Goal: Information Seeking & Learning: Check status

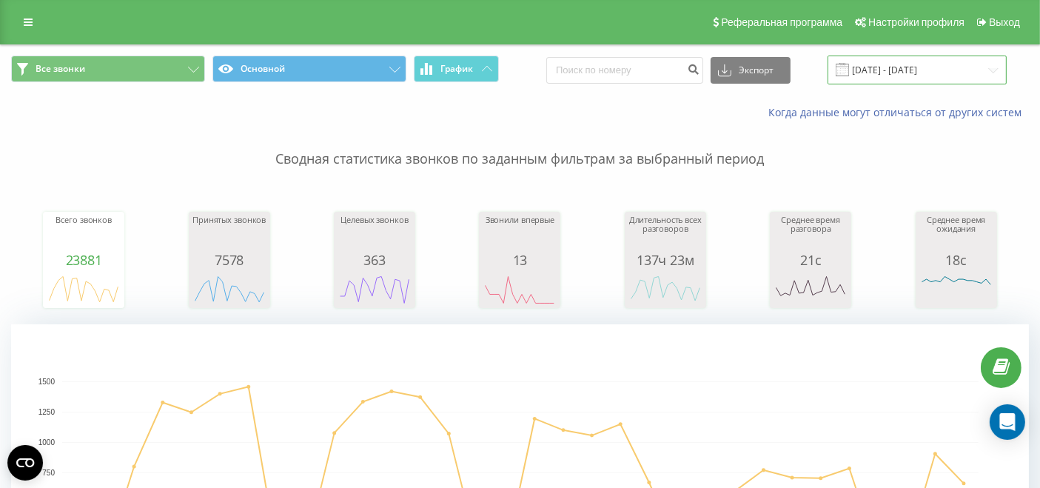
click at [892, 67] on input "19.07.2025 - 19.08.2025" at bounding box center [916, 69] width 179 height 29
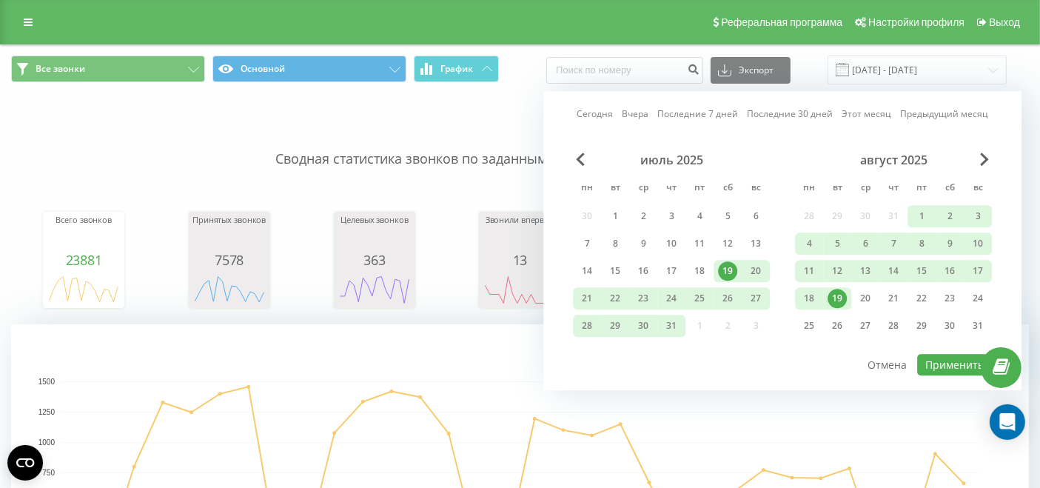
click at [845, 293] on div "19" at bounding box center [836, 298] width 19 height 19
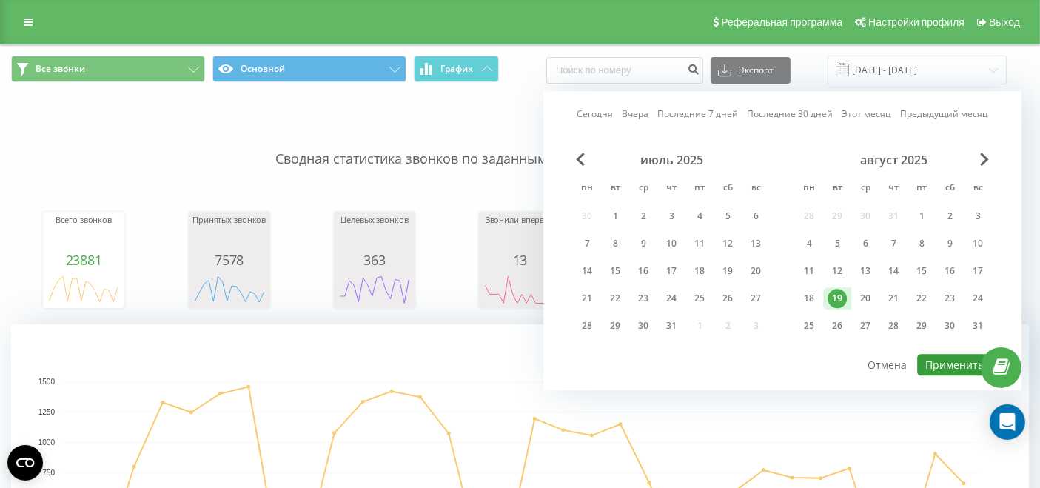
click at [944, 354] on button "Применить" at bounding box center [954, 364] width 75 height 21
type input "[DATE] - [DATE]"
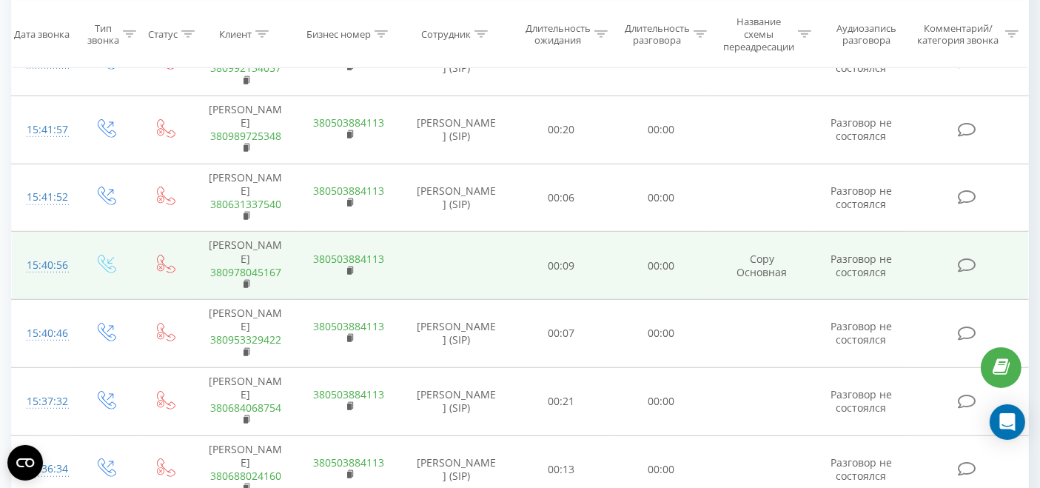
scroll to position [575, 0]
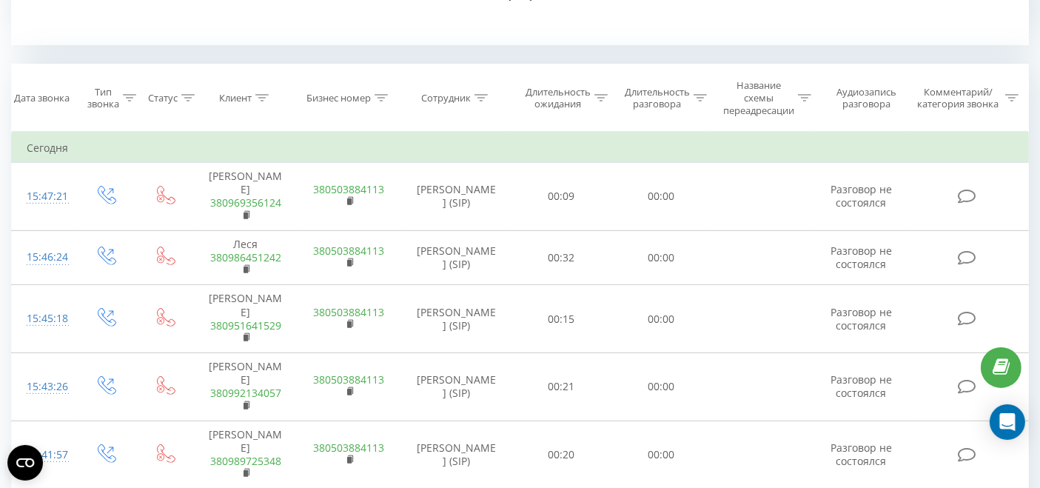
click at [475, 94] on icon at bounding box center [480, 97] width 13 height 7
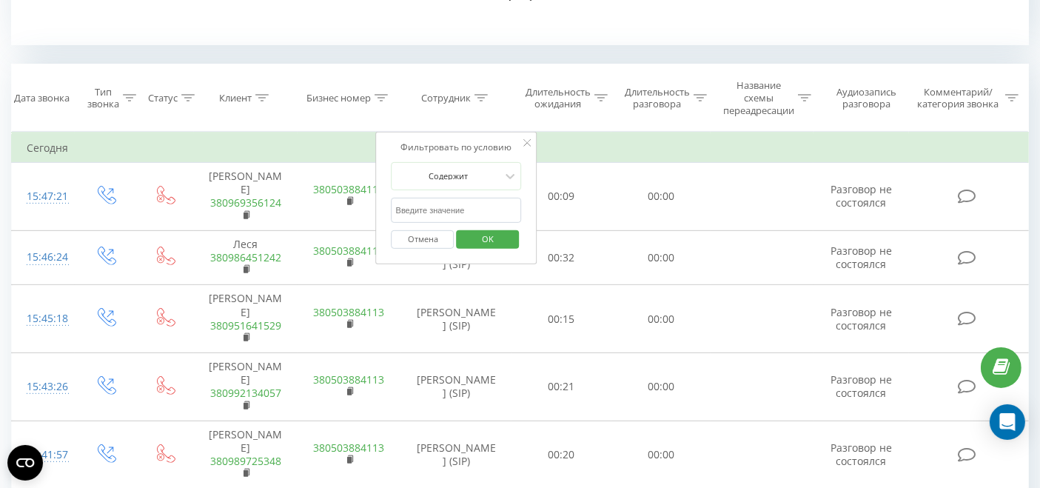
click at [436, 215] on input "text" at bounding box center [456, 211] width 130 height 26
type input "і"
type input "вісім"
click at [487, 240] on span "OK" at bounding box center [487, 238] width 41 height 23
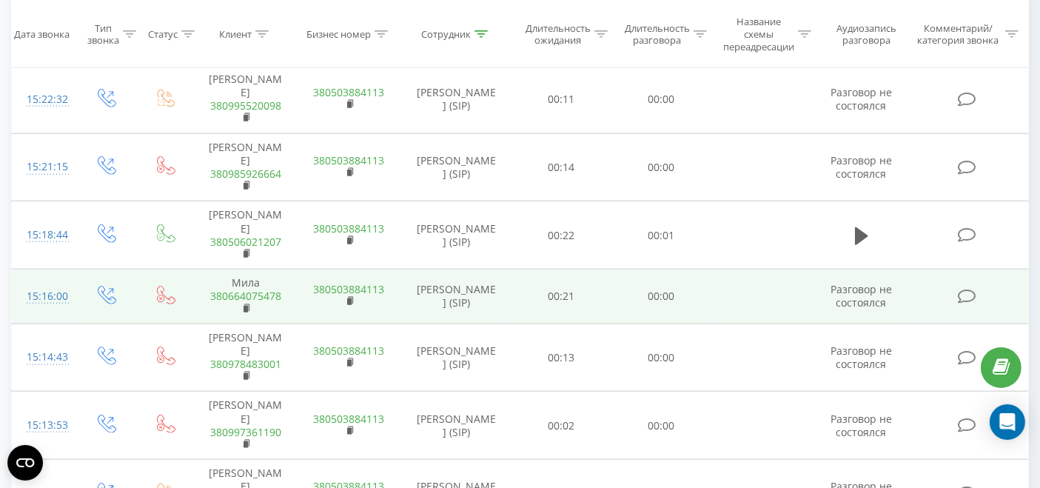
scroll to position [1784, 0]
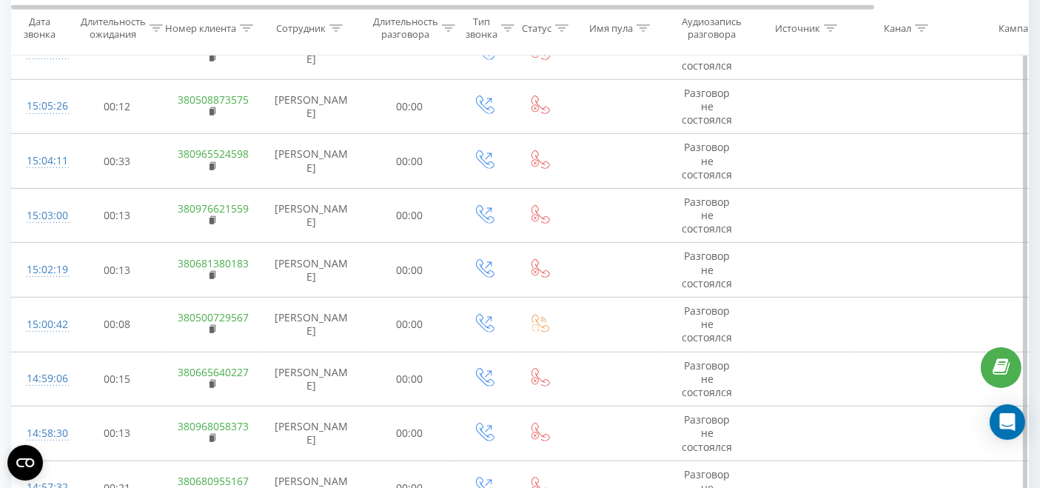
scroll to position [891, 0]
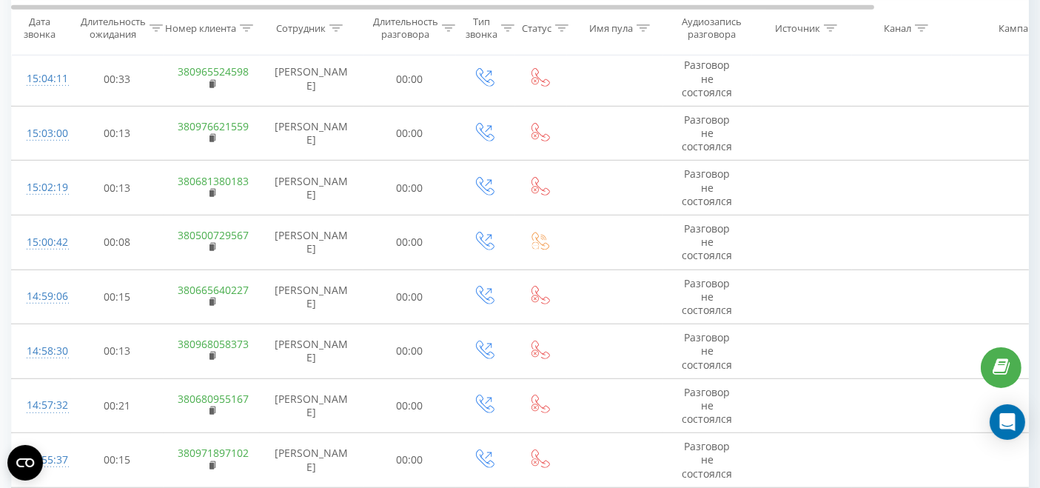
click at [639, 28] on icon at bounding box center [642, 27] width 13 height 7
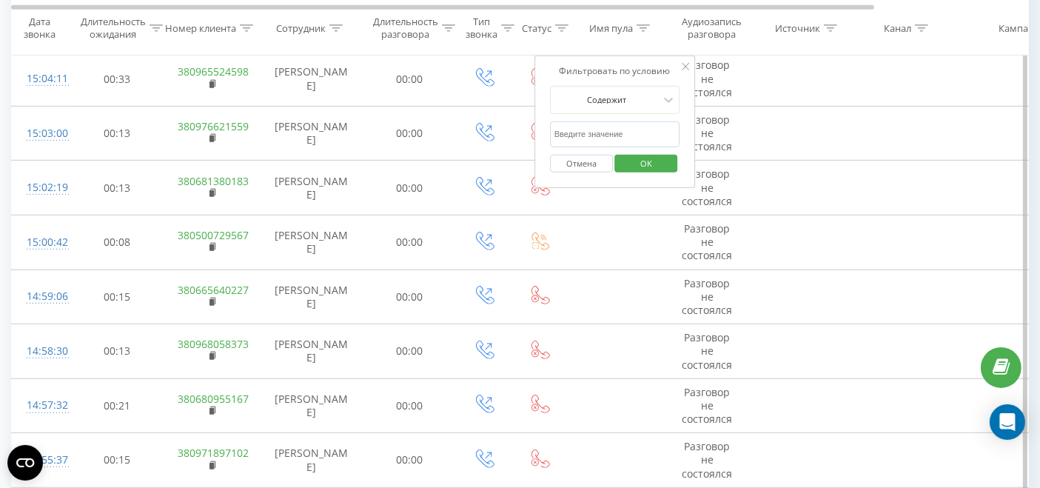
click at [629, 139] on input "text" at bounding box center [615, 134] width 130 height 26
click at [650, 95] on div at bounding box center [606, 99] width 105 height 14
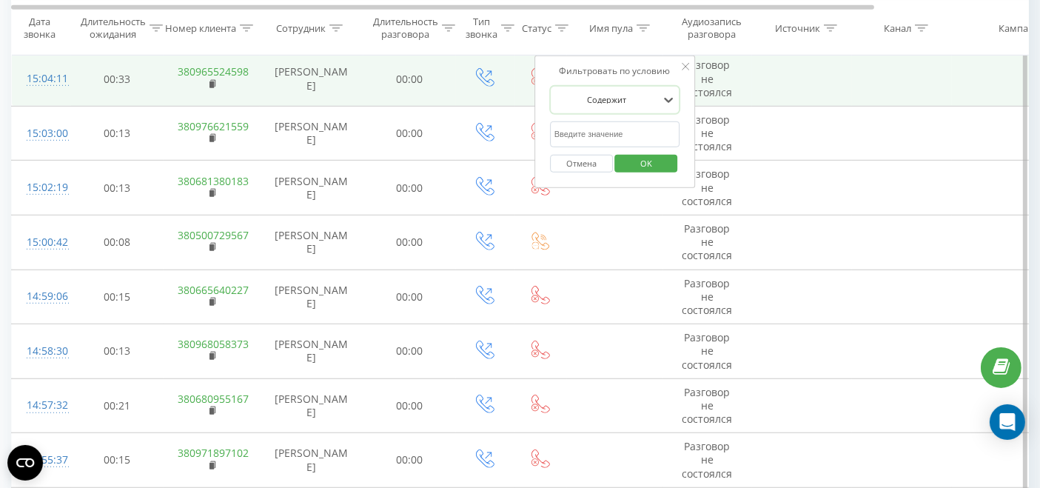
click at [839, 80] on td at bounding box center [802, 79] width 100 height 55
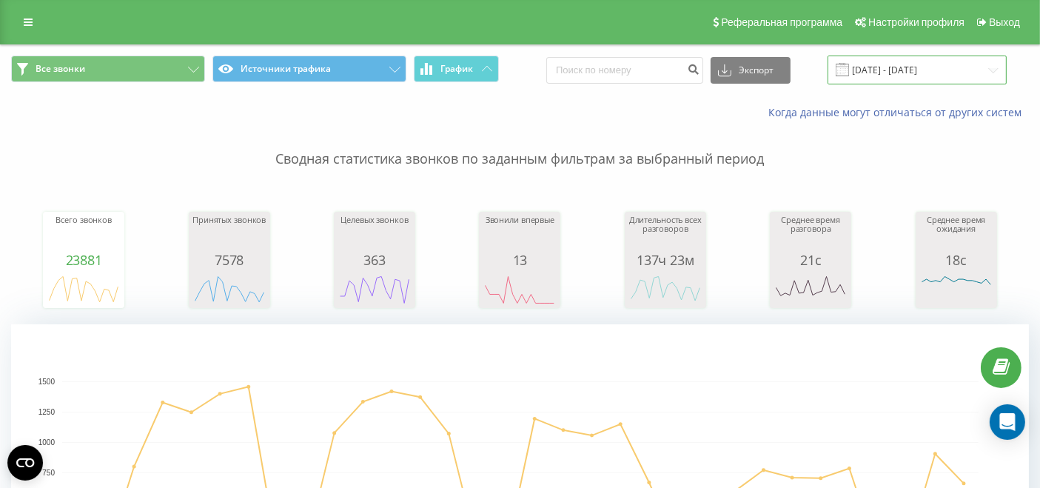
click at [909, 65] on input "19.07.2025 - 19.08.2025" at bounding box center [916, 69] width 179 height 29
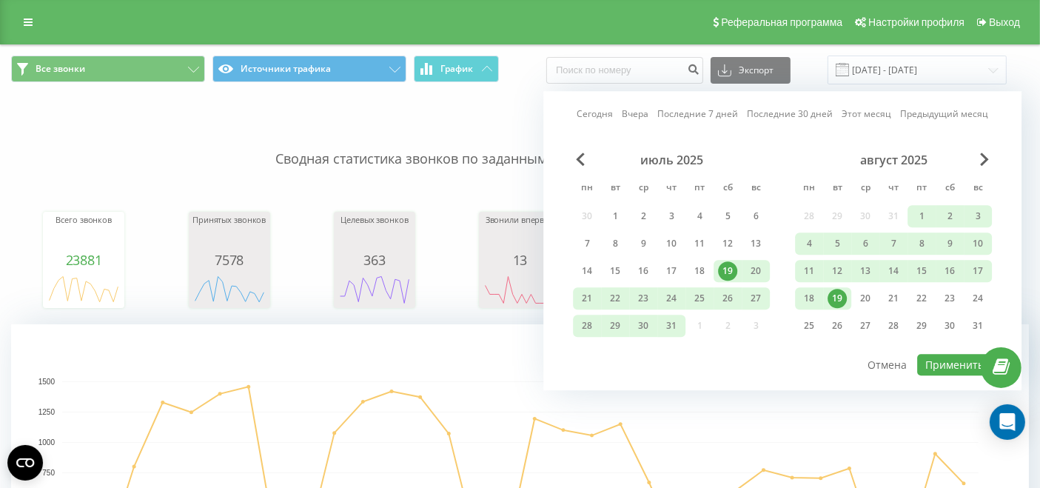
click at [835, 297] on div "19" at bounding box center [836, 298] width 19 height 19
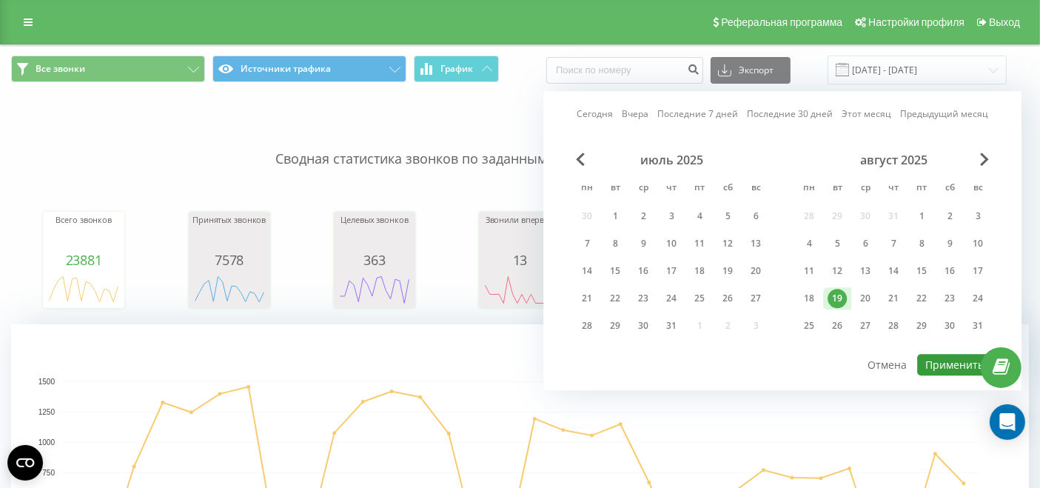
click at [932, 356] on button "Применить" at bounding box center [954, 364] width 75 height 21
type input "[DATE] - [DATE]"
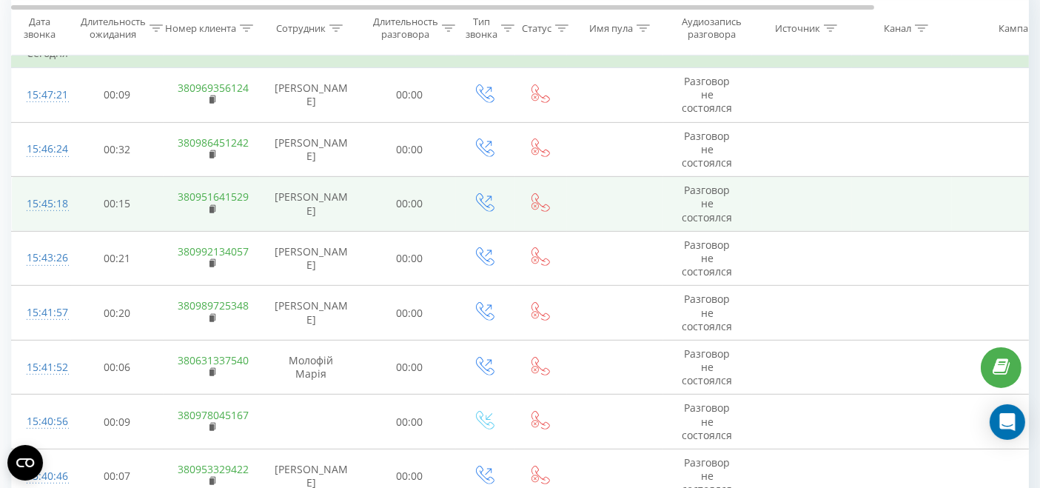
scroll to position [575, 0]
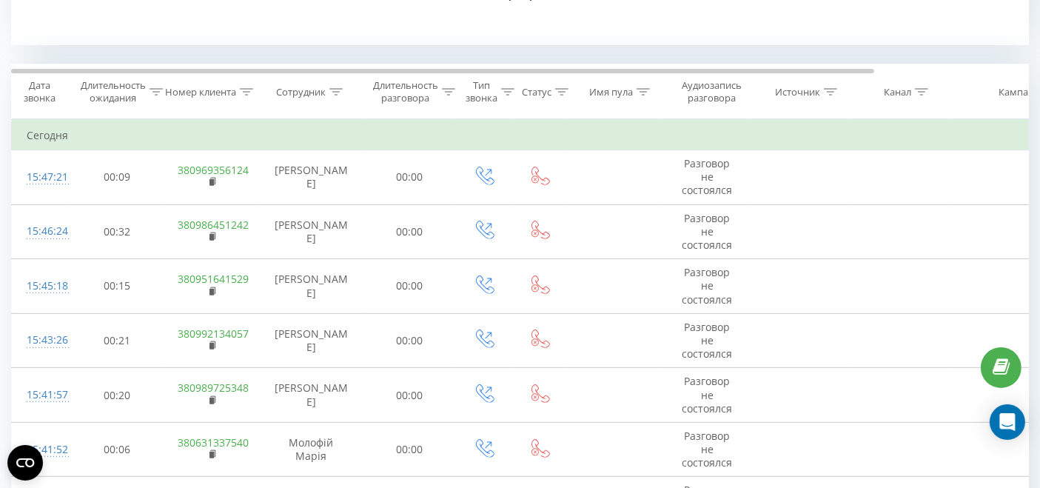
click at [449, 88] on icon at bounding box center [448, 91] width 13 height 7
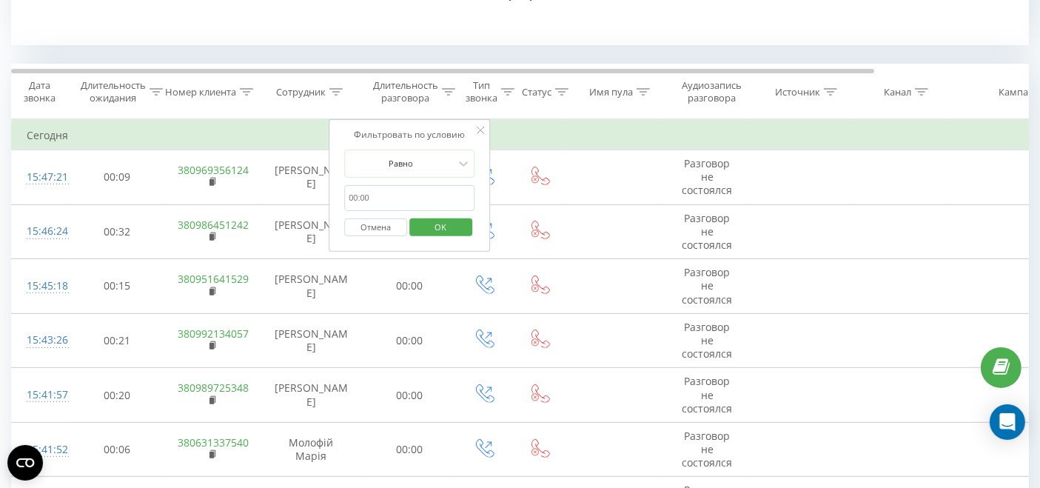
click at [332, 92] on icon at bounding box center [335, 91] width 13 height 7
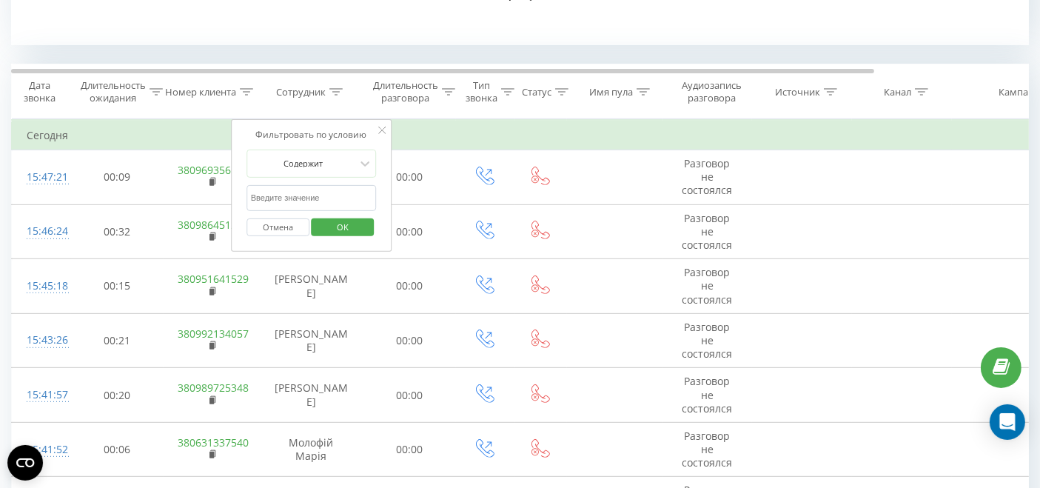
click at [328, 198] on input "text" at bounding box center [311, 198] width 130 height 26
type input "вісім"
click at [354, 223] on span "OK" at bounding box center [342, 226] width 41 height 23
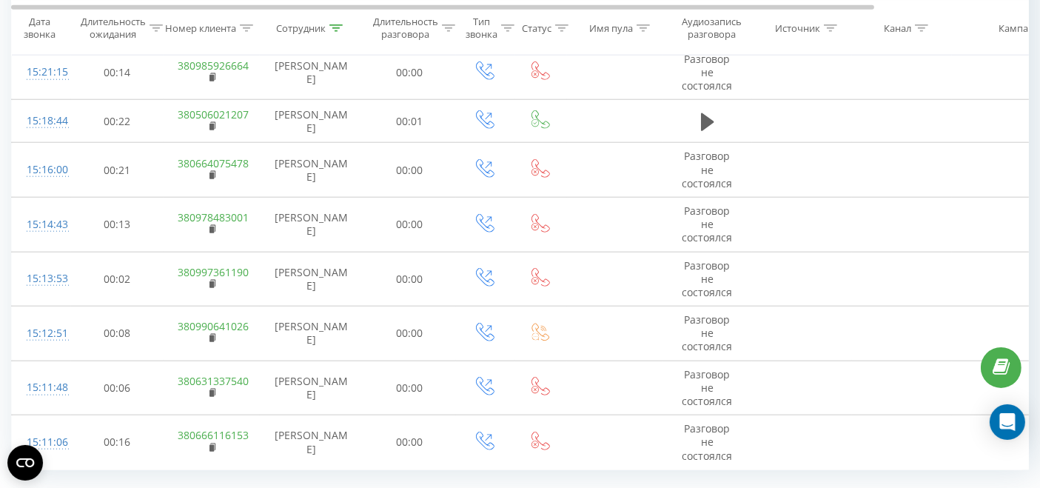
scroll to position [1359, 0]
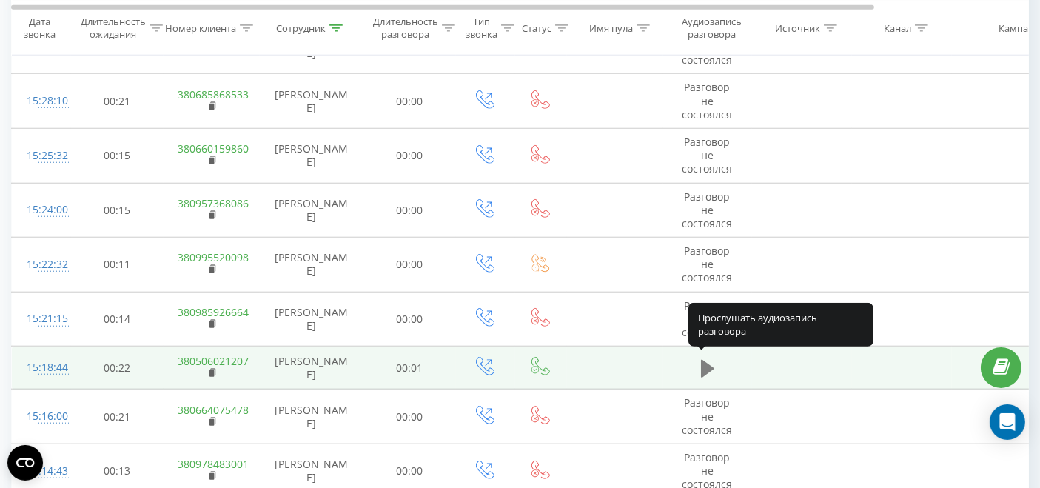
click at [710, 369] on icon at bounding box center [707, 368] width 13 height 21
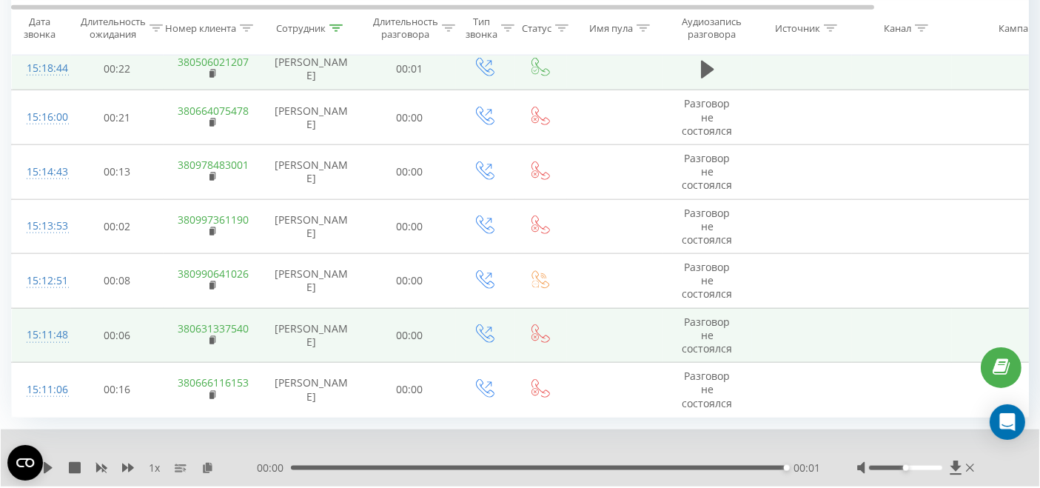
scroll to position [1693, 0]
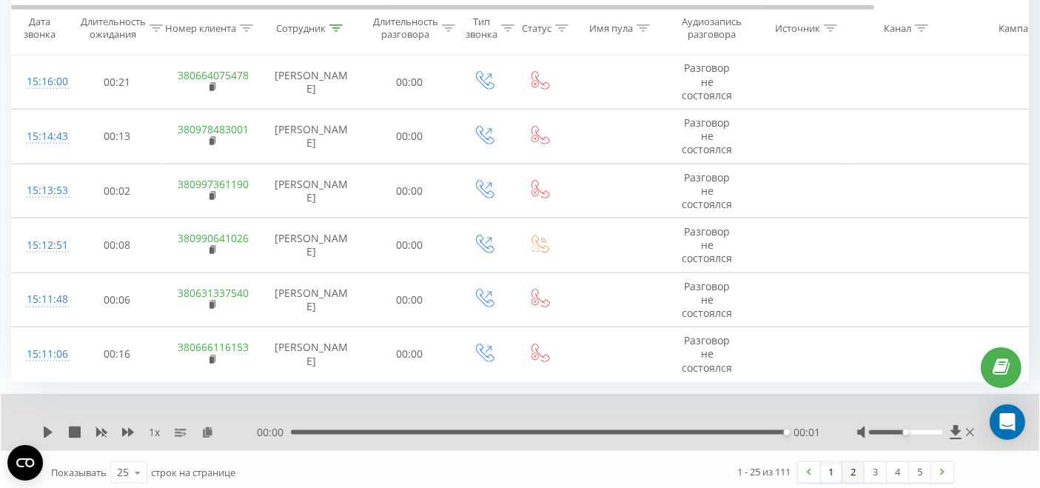
click at [849, 466] on link "2" at bounding box center [853, 472] width 22 height 21
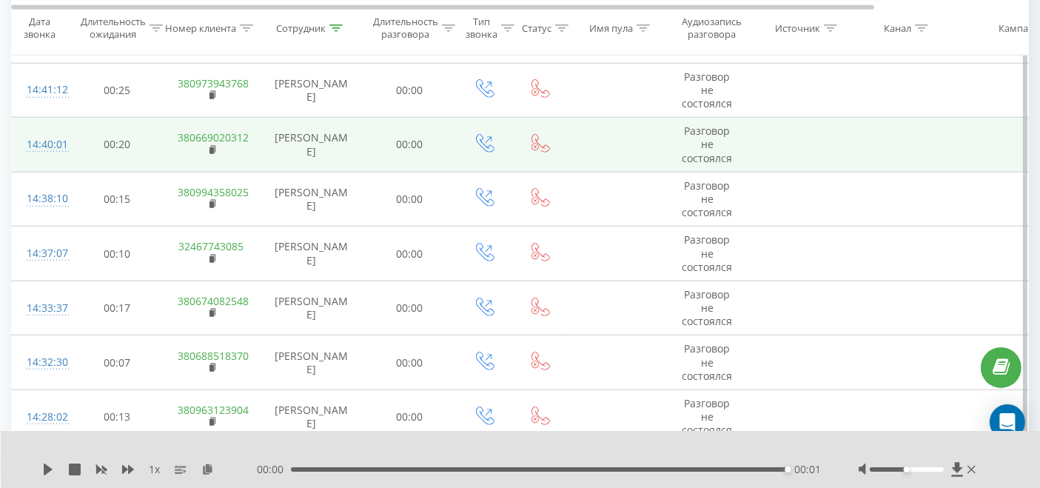
scroll to position [1648, 0]
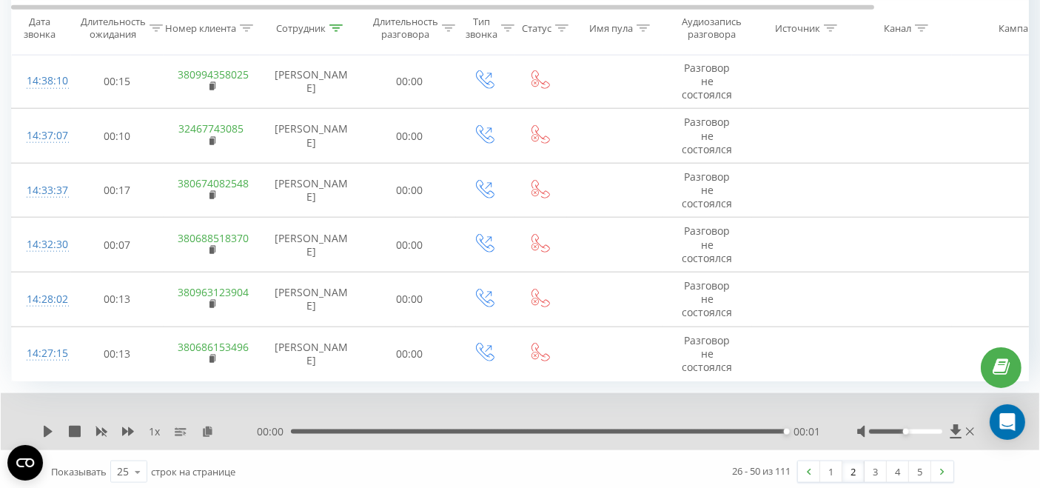
click at [868, 462] on link "3" at bounding box center [875, 471] width 22 height 21
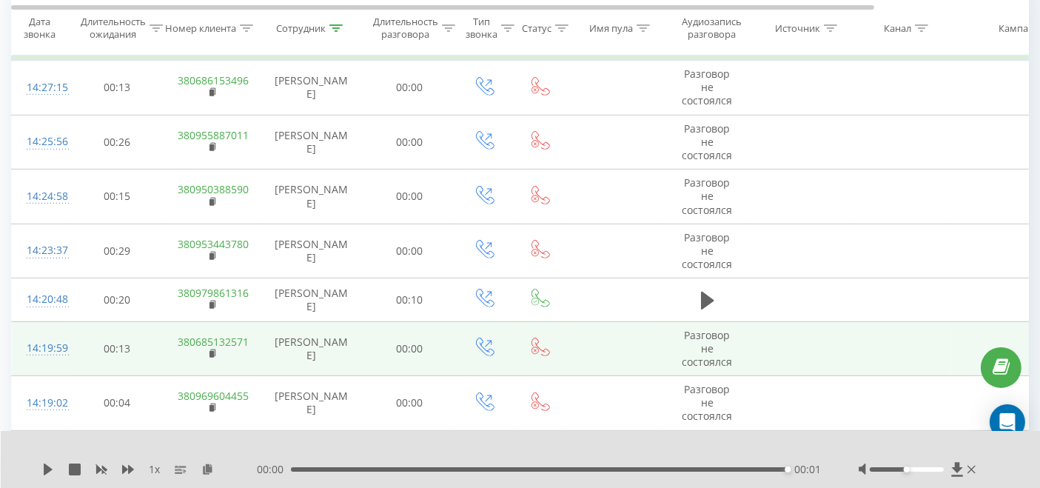
scroll to position [683, 0]
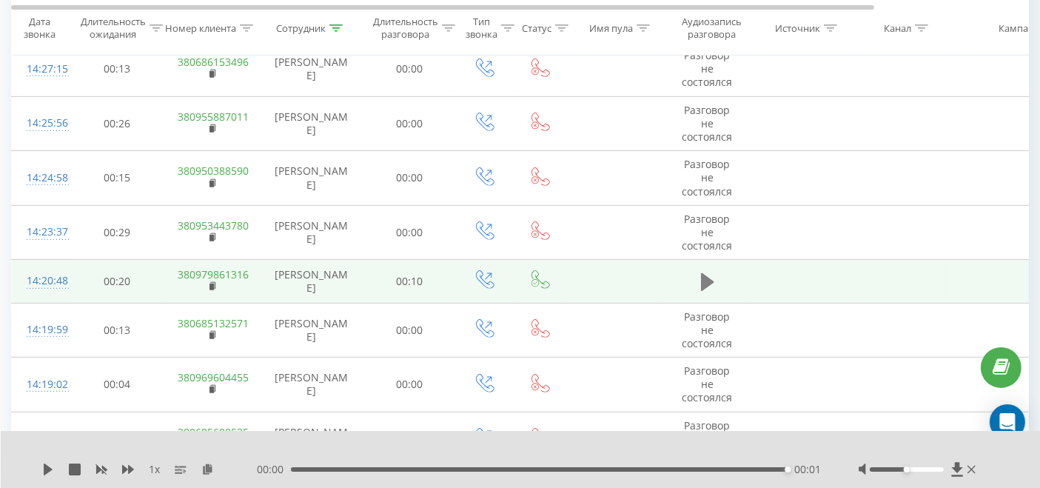
click at [715, 283] on button at bounding box center [707, 282] width 22 height 22
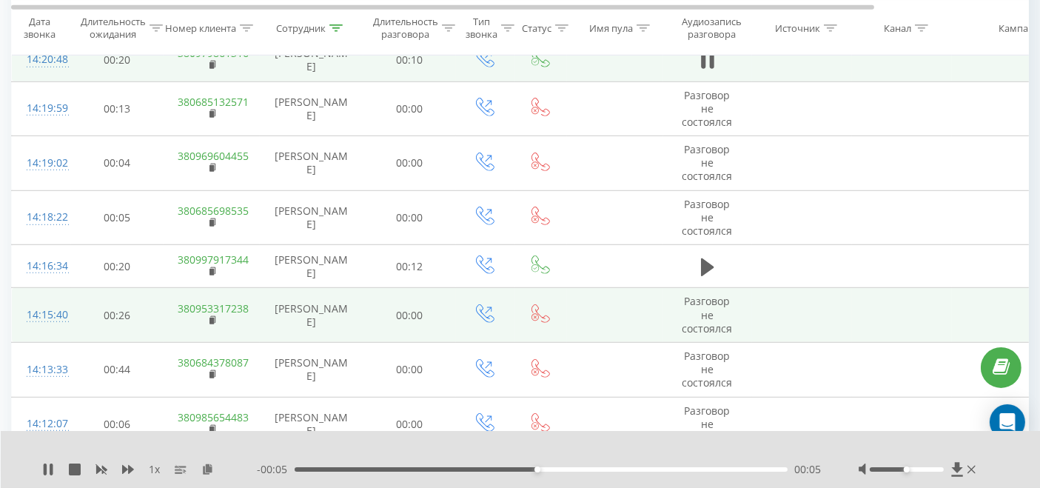
scroll to position [930, 0]
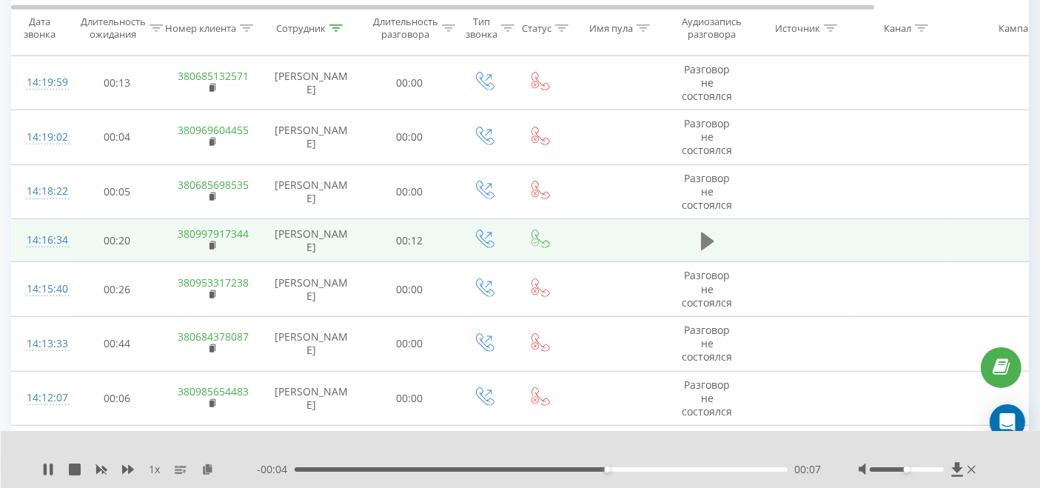
click at [701, 242] on icon at bounding box center [707, 241] width 13 height 21
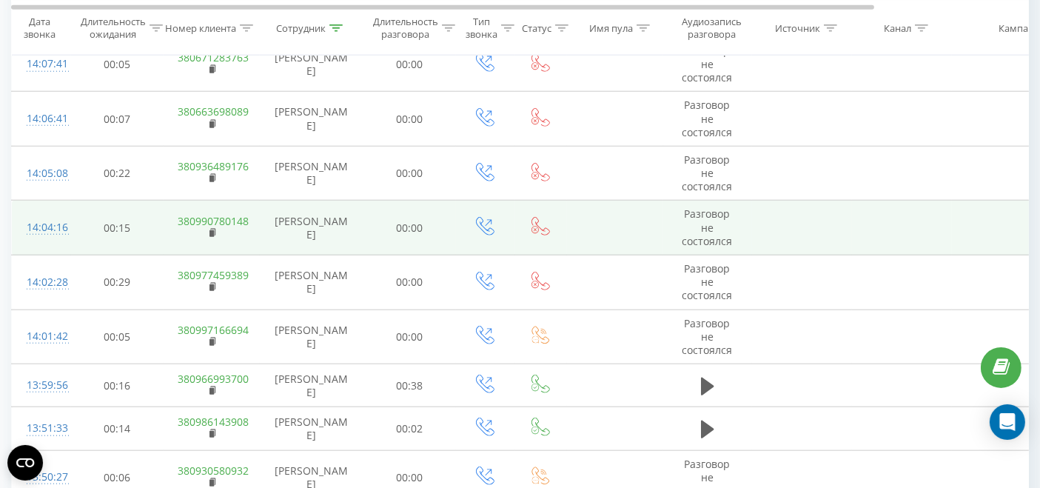
scroll to position [1587, 0]
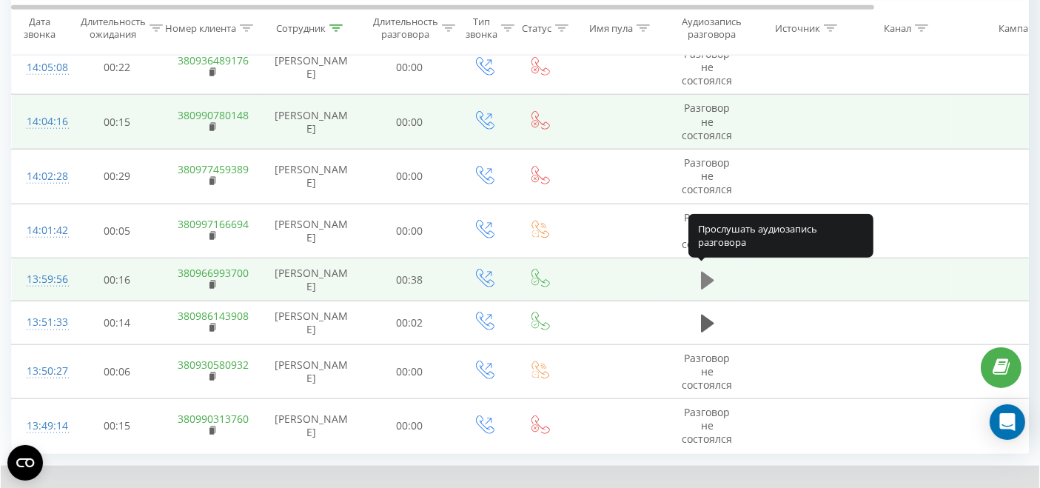
click at [712, 280] on icon at bounding box center [707, 280] width 13 height 21
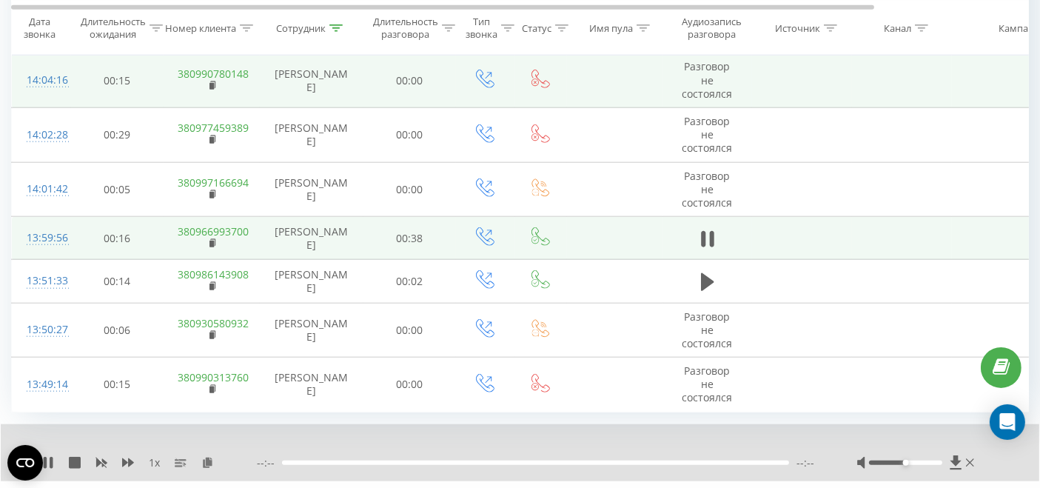
scroll to position [1659, 0]
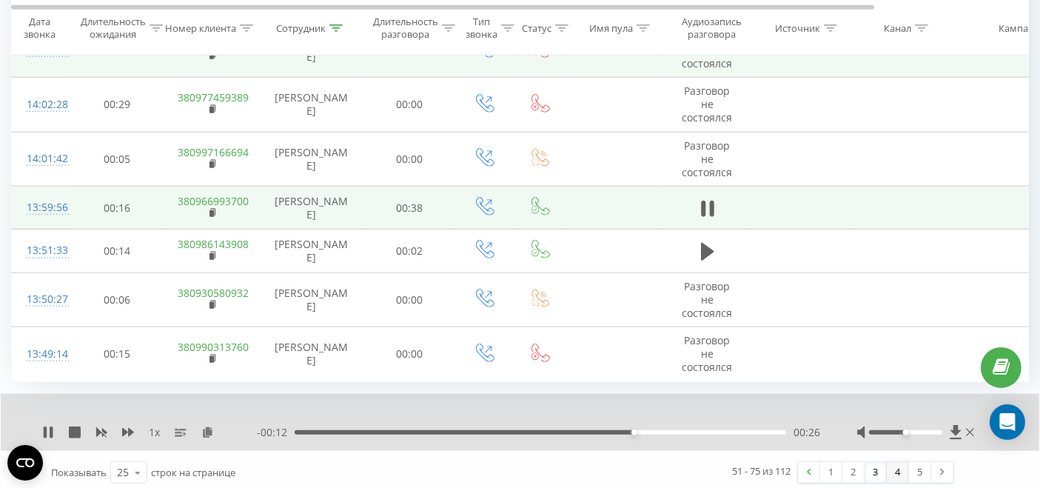
click at [894, 469] on link "4" at bounding box center [897, 472] width 22 height 21
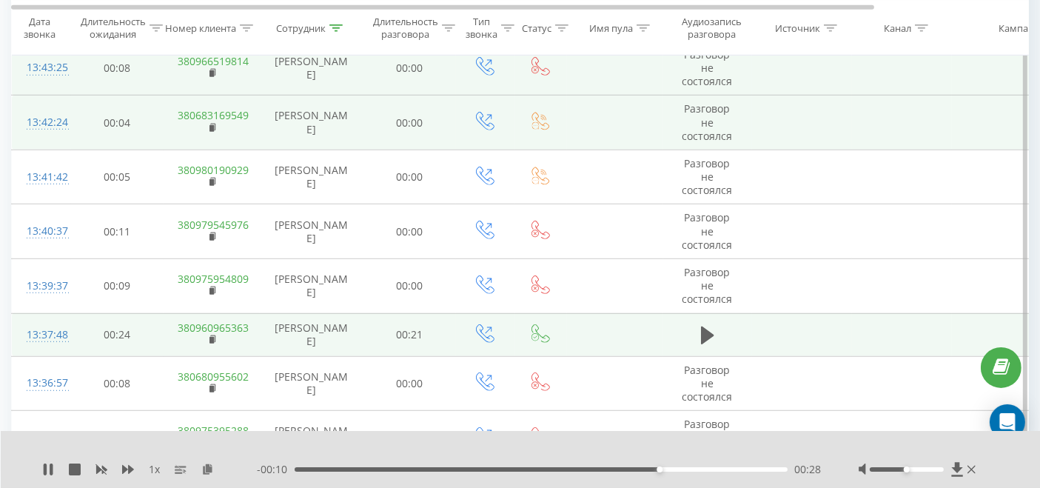
scroll to position [930, 0]
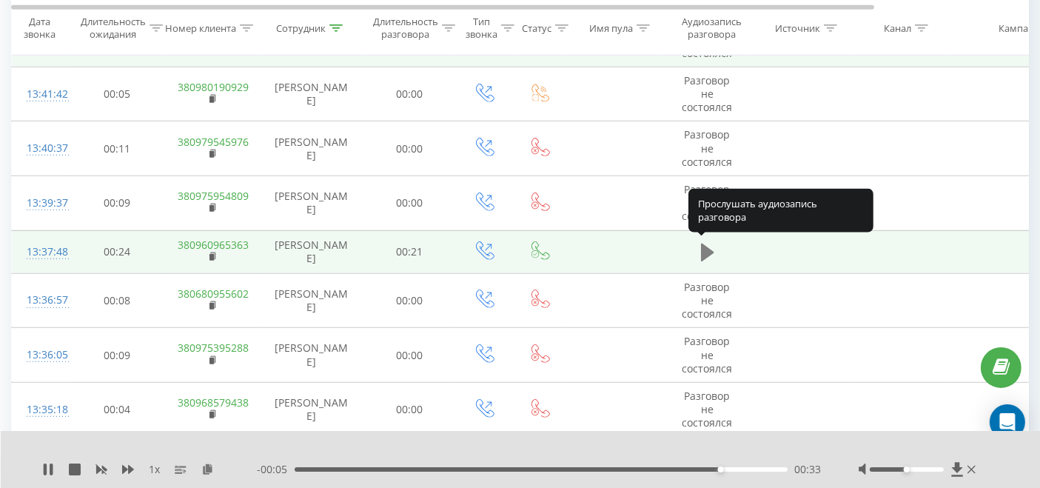
click at [704, 257] on icon at bounding box center [707, 252] width 13 height 21
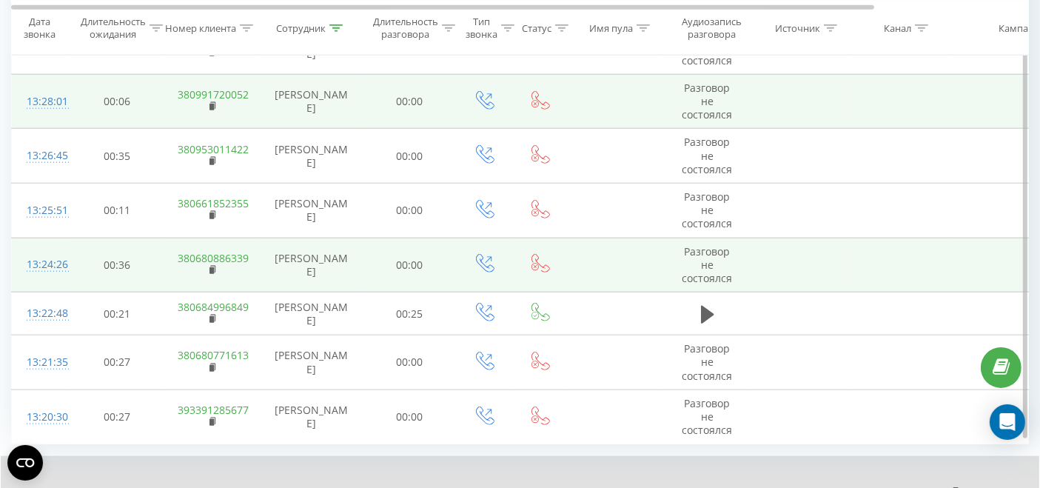
scroll to position [1625, 0]
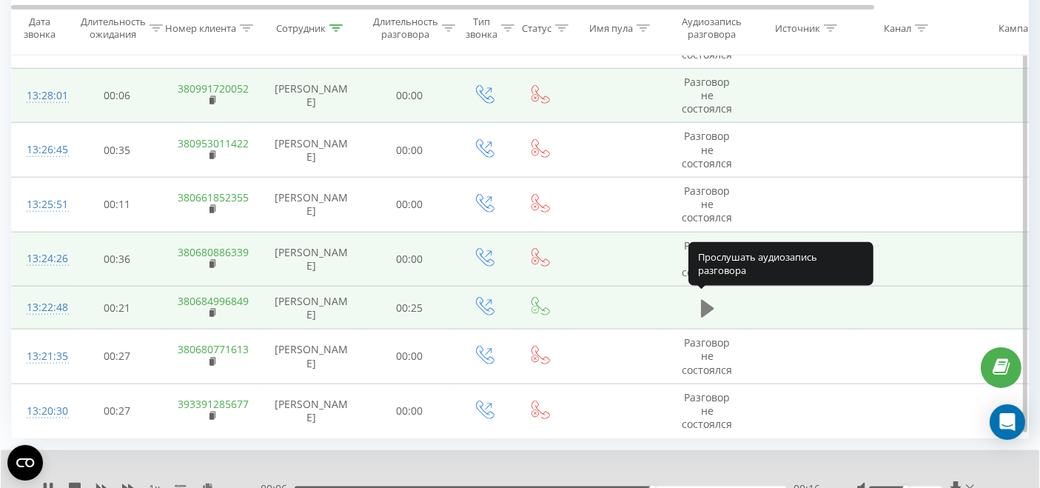
click at [698, 309] on button at bounding box center [707, 308] width 22 height 22
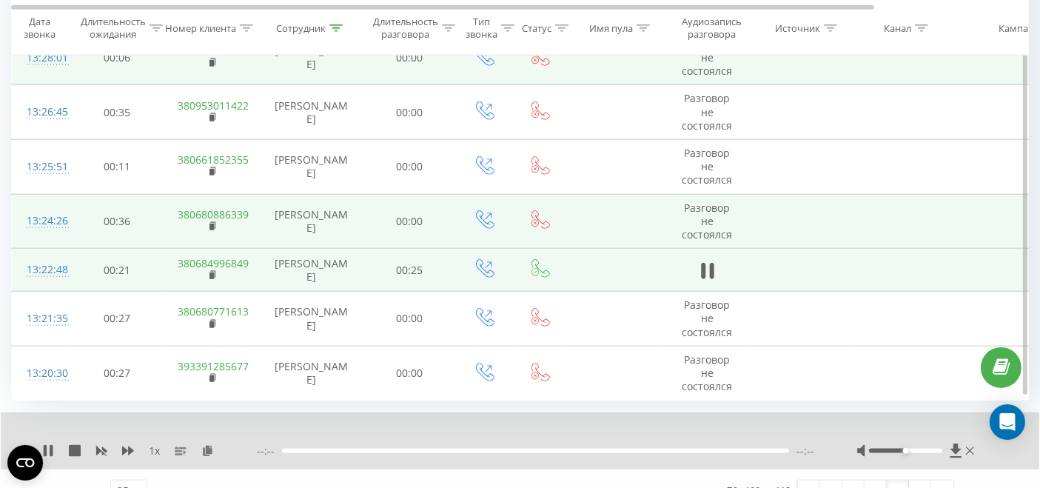
scroll to position [1682, 0]
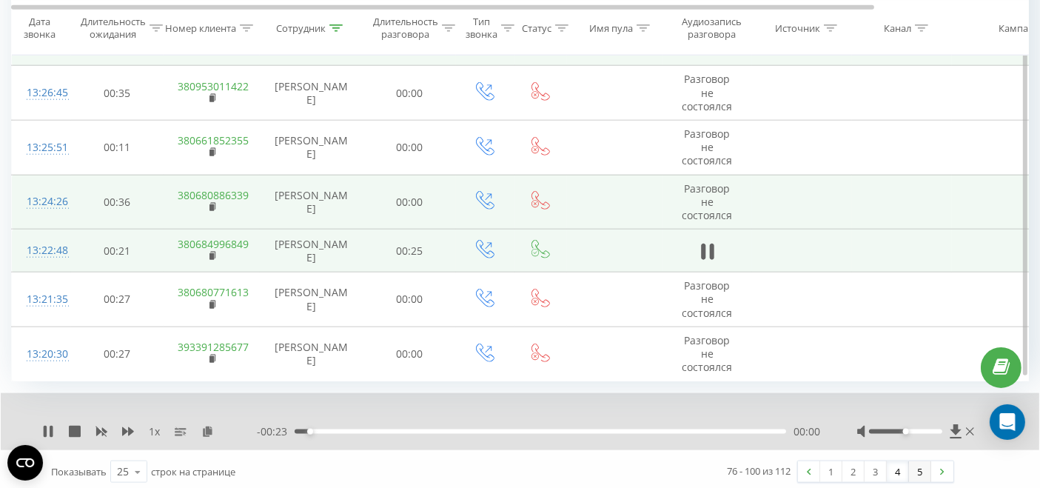
click at [917, 468] on link "5" at bounding box center [920, 471] width 22 height 21
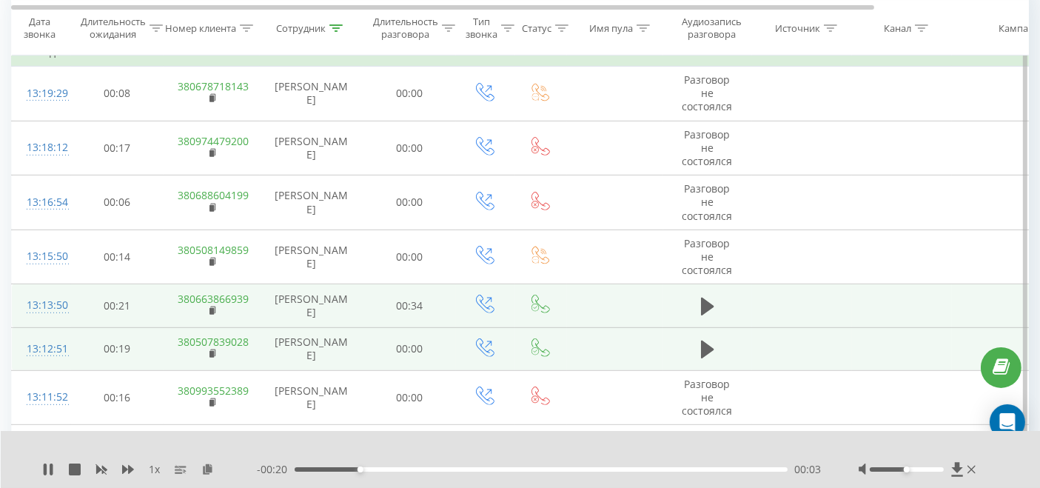
scroll to position [683, 0]
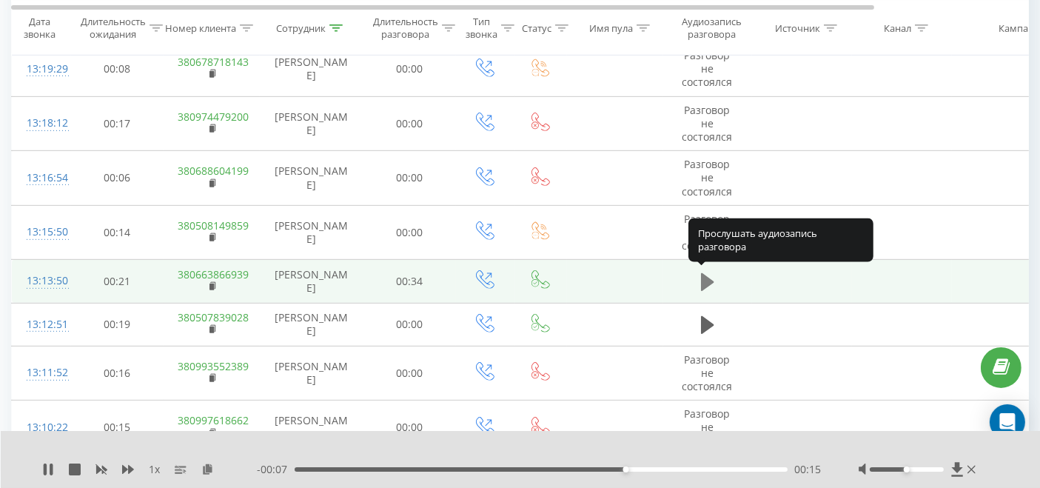
click at [697, 283] on button at bounding box center [707, 282] width 22 height 22
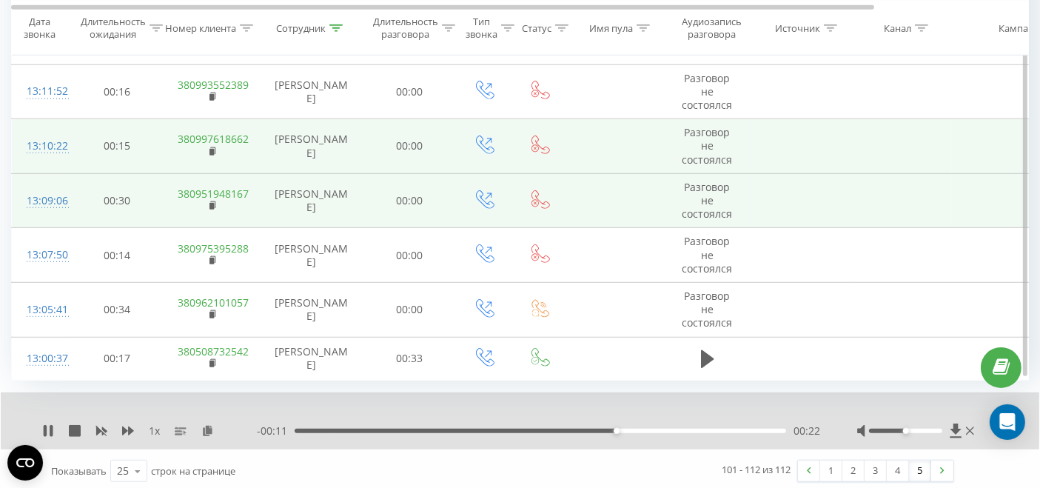
scroll to position [965, 0]
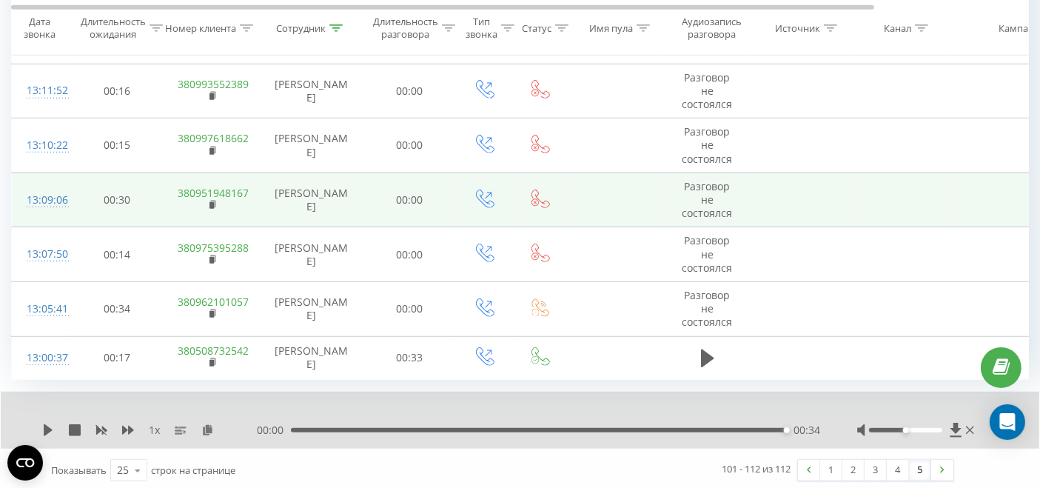
click at [772, 423] on div "00:00 00:34 00:34" at bounding box center [538, 430] width 563 height 15
click at [769, 428] on div "00:33" at bounding box center [539, 430] width 491 height 4
click at [43, 427] on icon at bounding box center [48, 430] width 12 height 12
click at [750, 428] on div "- 00:00 00:34 00:34" at bounding box center [538, 430] width 563 height 15
click at [736, 428] on div "00:31" at bounding box center [539, 430] width 491 height 4
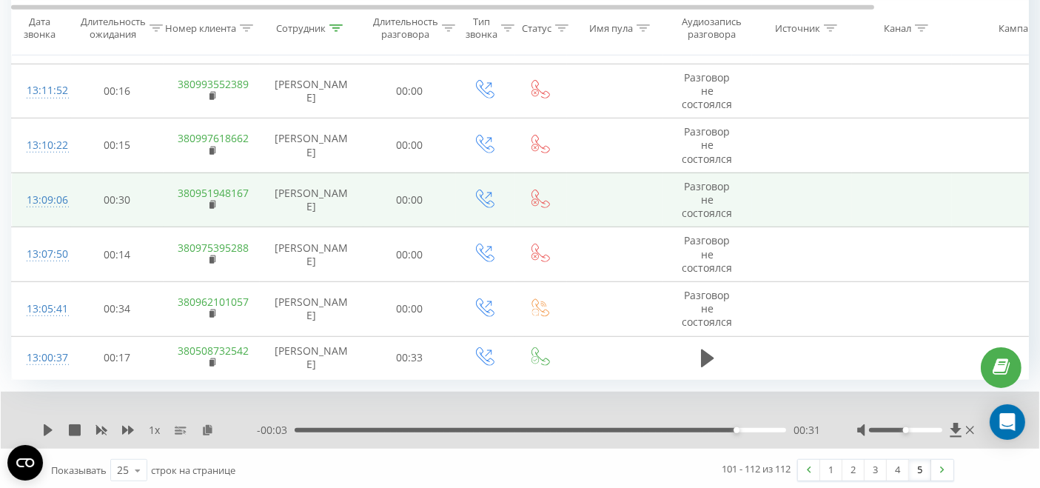
click at [48, 423] on div "1 x" at bounding box center [149, 430] width 215 height 15
click at [48, 424] on icon at bounding box center [48, 430] width 9 height 12
click at [835, 468] on link "1" at bounding box center [831, 470] width 22 height 21
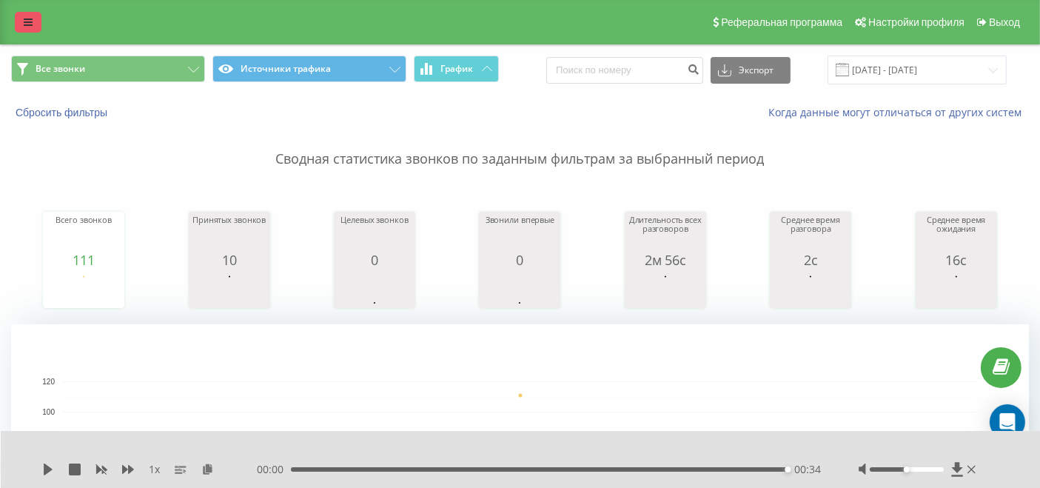
click at [38, 24] on link at bounding box center [28, 22] width 27 height 21
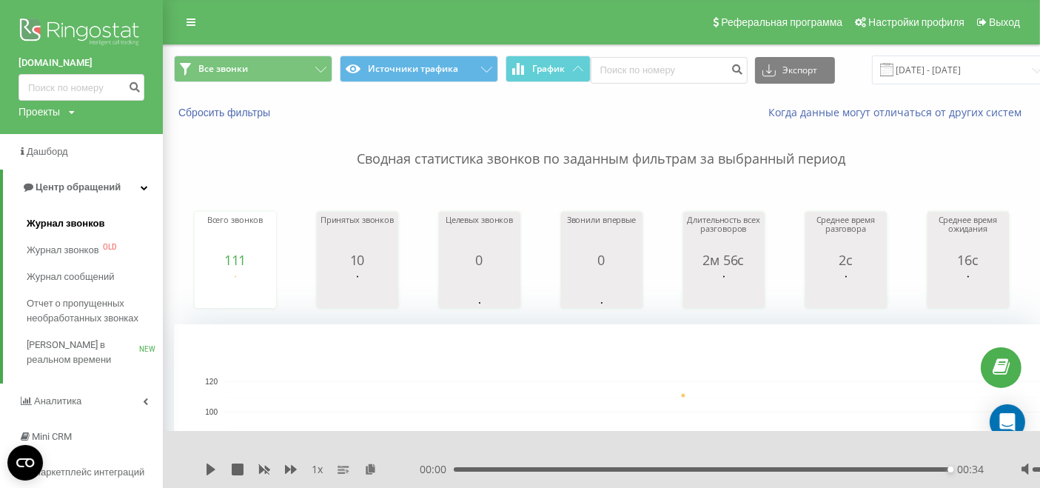
click at [85, 221] on span "Журнал звонков" at bounding box center [66, 223] width 78 height 15
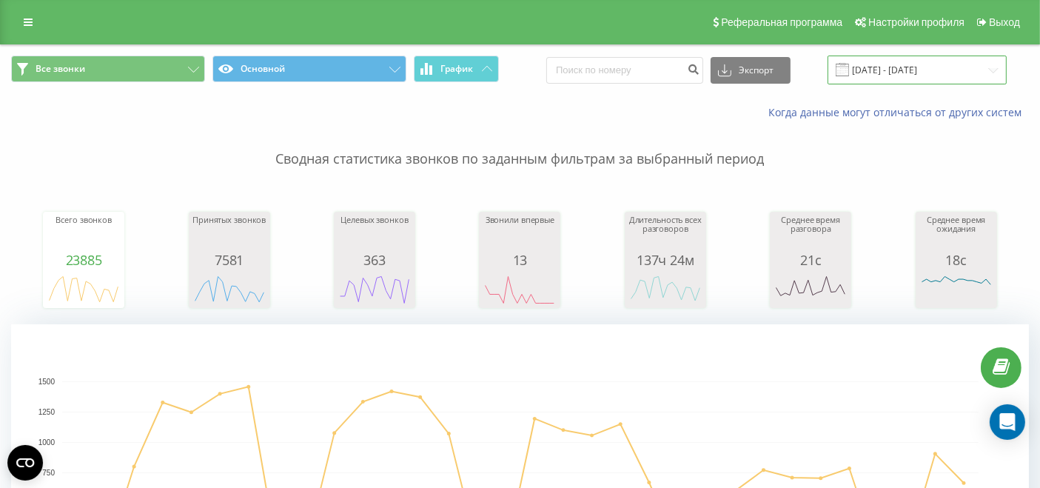
click at [963, 77] on input "19.07.2025 - 19.08.2025" at bounding box center [916, 69] width 179 height 29
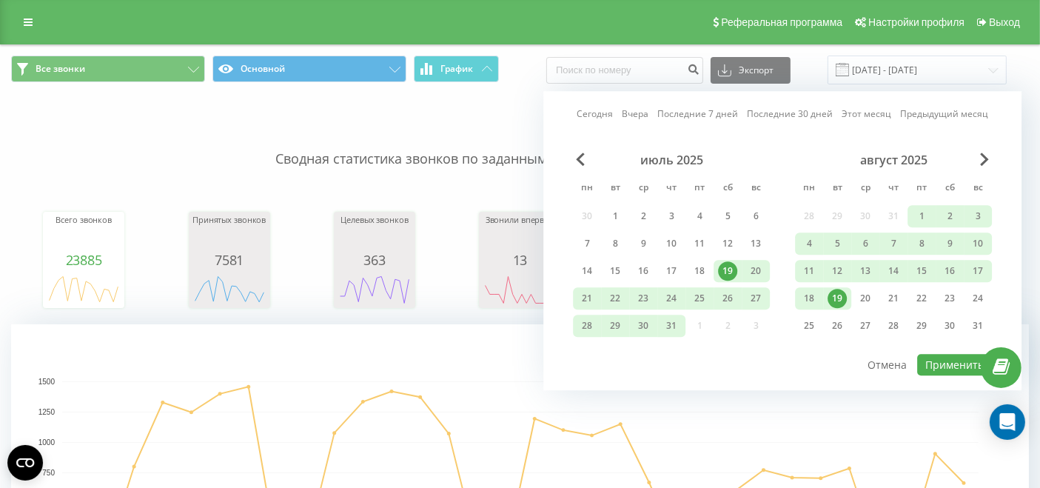
click at [838, 290] on div "19" at bounding box center [836, 298] width 19 height 19
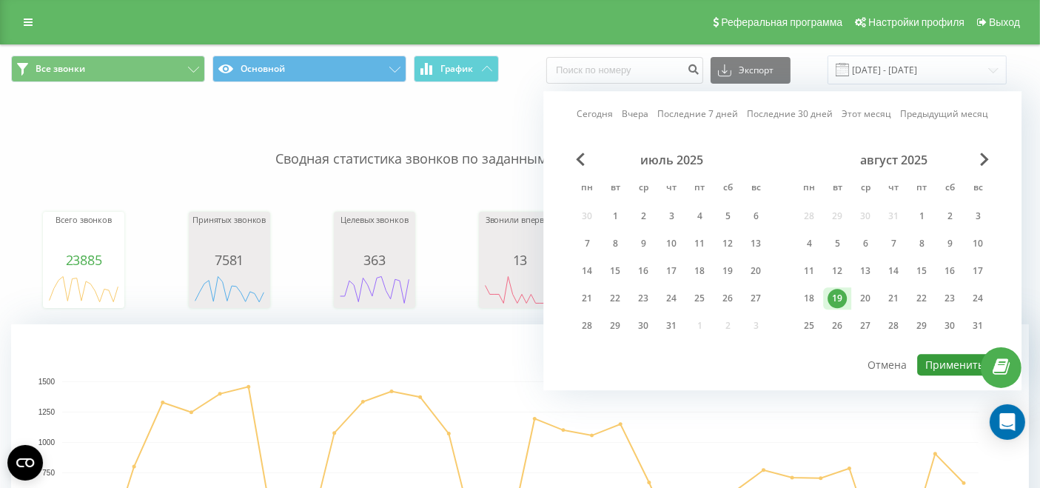
click at [945, 364] on button "Применить" at bounding box center [954, 364] width 75 height 21
type input "[DATE] - [DATE]"
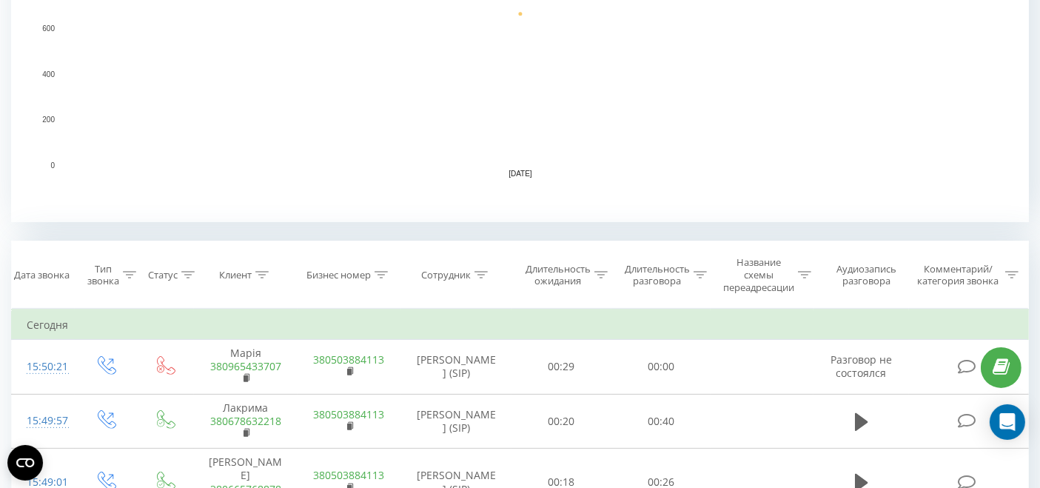
scroll to position [411, 0]
